Goal: Task Accomplishment & Management: Use online tool/utility

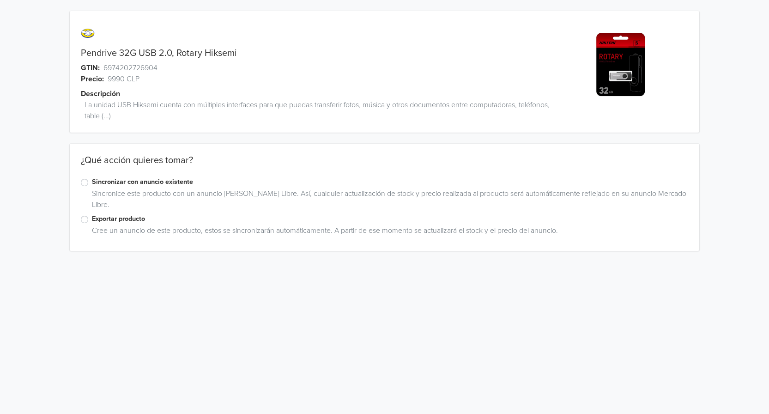
click at [92, 220] on label "Exportar producto" at bounding box center [390, 219] width 596 height 10
click at [0, 0] on input "Exportar producto" at bounding box center [0, 0] width 0 height 0
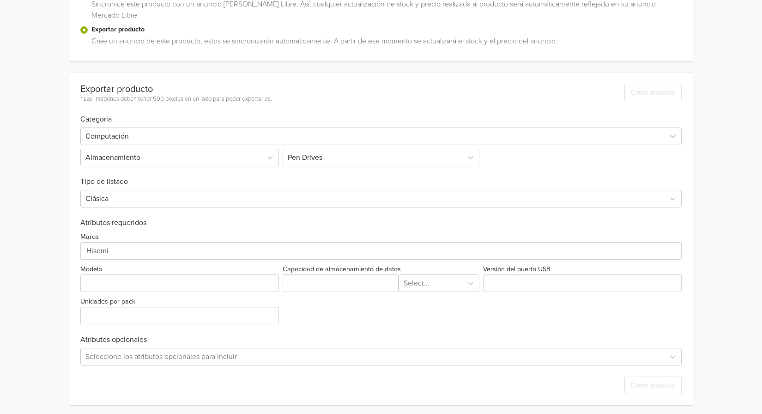
scroll to position [192, 0]
click at [351, 284] on input "Capacidad de almacenamiento de datos" at bounding box center [341, 281] width 116 height 18
type input "32"
click at [409, 284] on div at bounding box center [431, 280] width 54 height 13
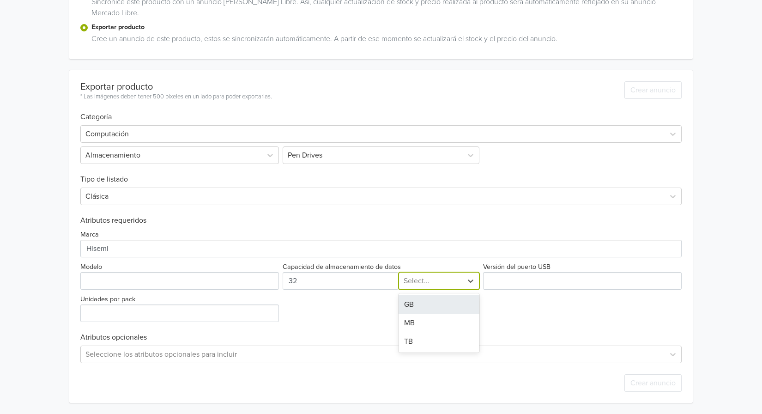
click at [423, 305] on div "GB" at bounding box center [438, 304] width 81 height 18
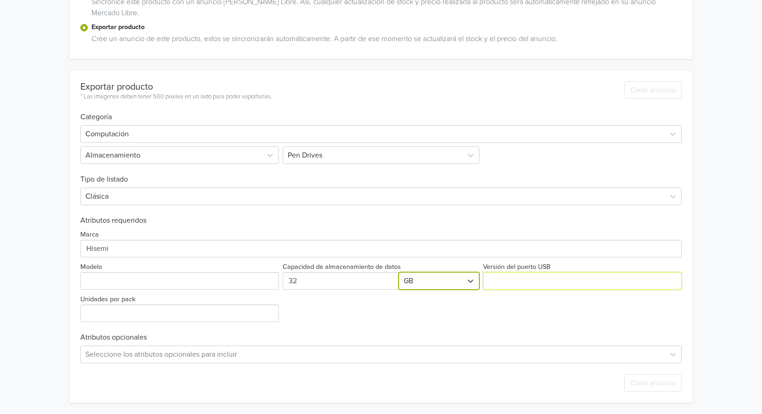
click at [508, 281] on input "Versión del puerto USB" at bounding box center [582, 281] width 199 height 18
type input "USB"
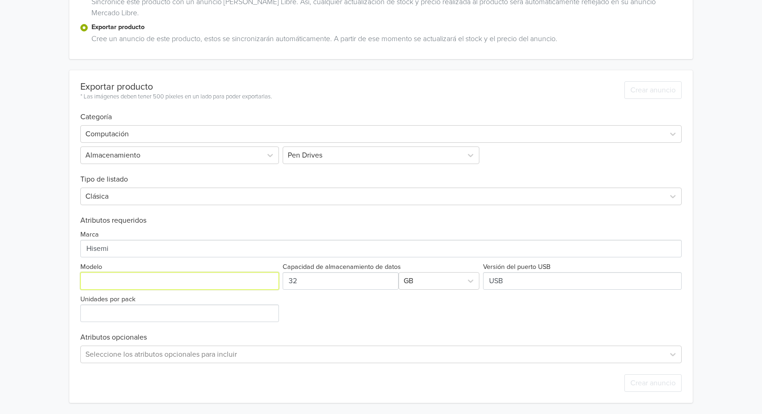
click at [147, 280] on input "Modelo" at bounding box center [179, 281] width 199 height 18
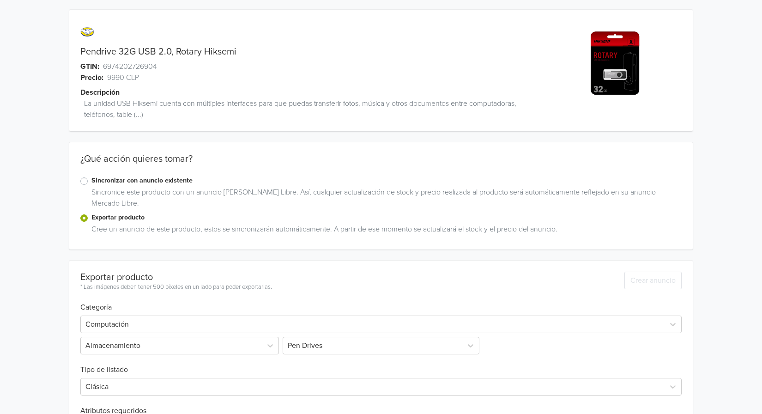
scroll to position [0, 0]
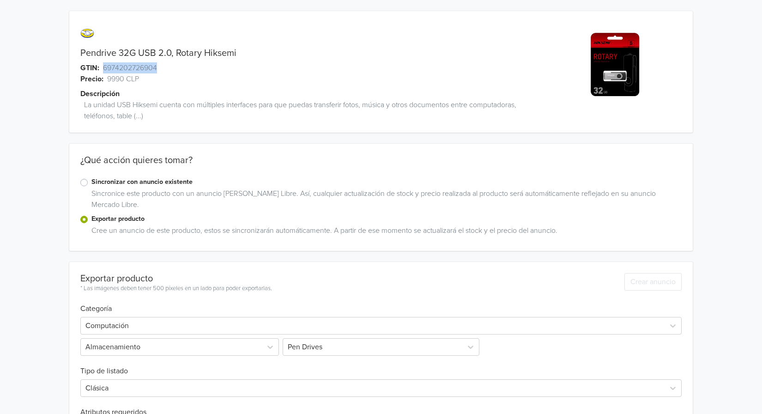
drag, startPoint x: 157, startPoint y: 70, endPoint x: 104, endPoint y: 67, distance: 53.1
click at [104, 67] on span "6974202726904" at bounding box center [130, 67] width 54 height 11
copy span "6974202726904"
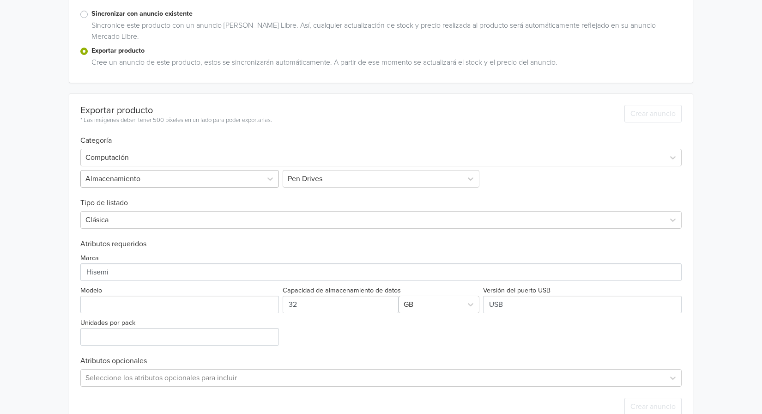
scroll to position [192, 0]
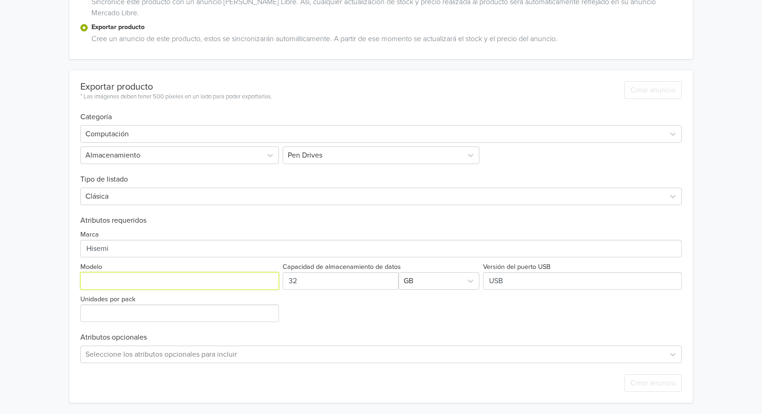
click at [146, 283] on input "Modelo" at bounding box center [179, 281] width 199 height 18
paste input "M200S 32G"
type input "M200S 32G"
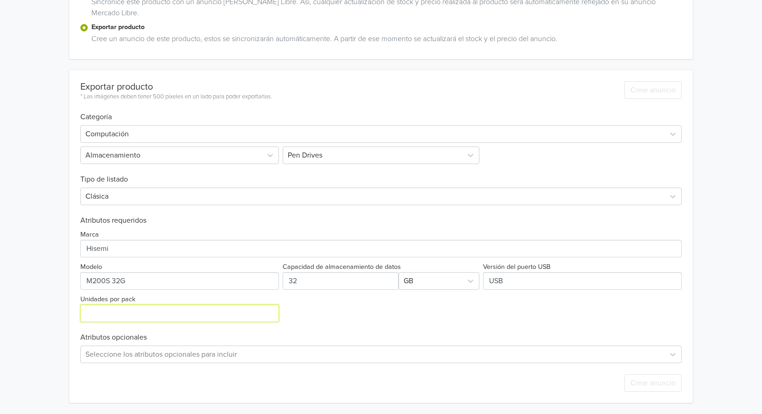
click at [148, 315] on input "Unidades por pack" at bounding box center [179, 313] width 199 height 18
type input "1"
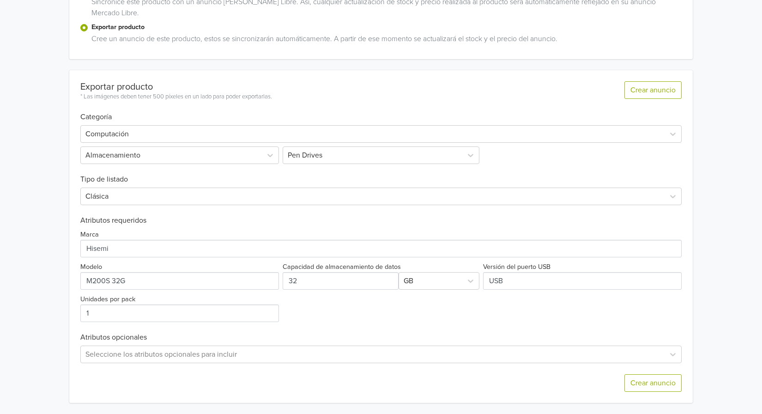
click at [354, 300] on div "Marca Modelo Capacidad de almacenamiento de datos GB Versión del puerto USB Uni…" at bounding box center [380, 273] width 601 height 97
click at [660, 383] on button "Crear anuncio" at bounding box center [652, 383] width 57 height 18
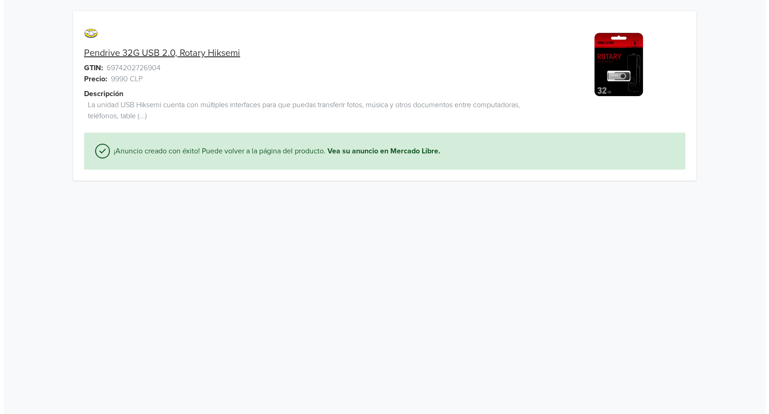
scroll to position [0, 0]
